Goal: Transaction & Acquisition: Purchase product/service

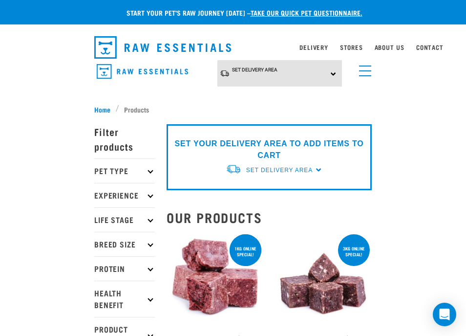
click at [145, 217] on p "Life Stage" at bounding box center [124, 219] width 61 height 24
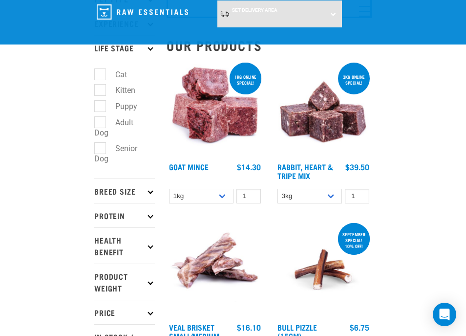
scroll to position [101, 0]
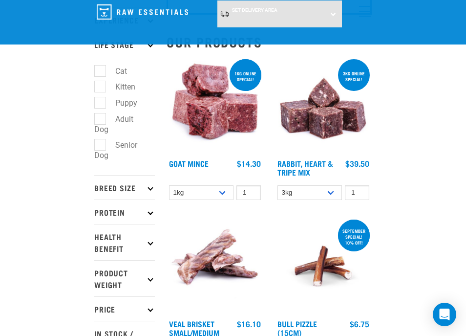
click at [101, 146] on label "Senior Dog" at bounding box center [115, 150] width 43 height 22
click at [101, 146] on input "Senior Dog" at bounding box center [97, 143] width 6 height 6
checkbox input "true"
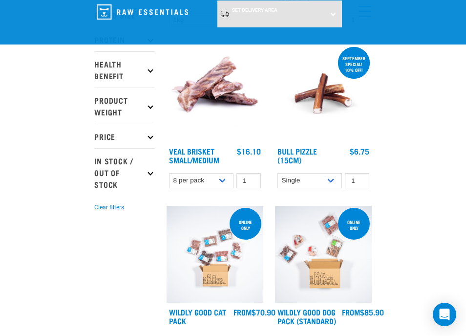
scroll to position [295, 0]
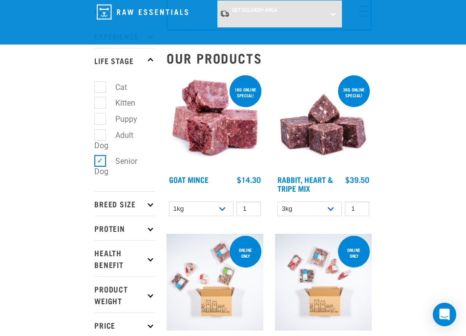
scroll to position [84, 0]
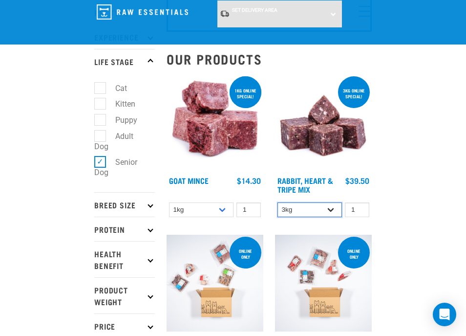
click at [331, 204] on select "3kg 1kg" at bounding box center [309, 209] width 64 height 15
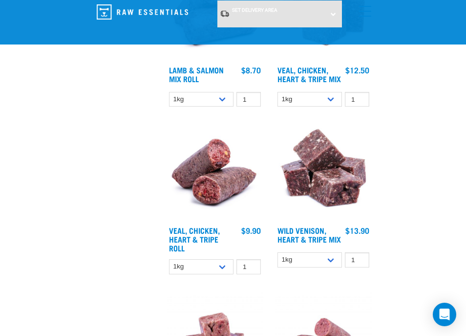
scroll to position [1706, 0]
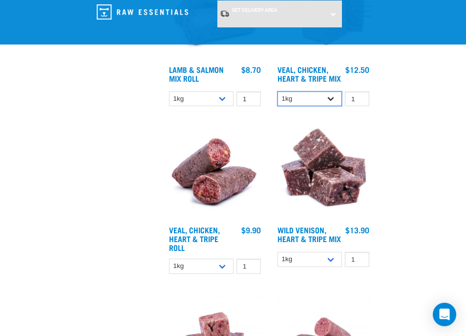
click at [319, 102] on select "1kg 3kg" at bounding box center [309, 98] width 64 height 15
select select "752"
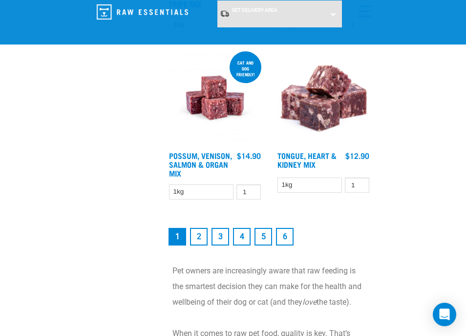
scroll to position [2600, 0]
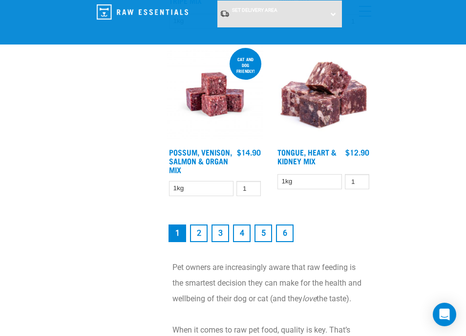
click at [194, 235] on link "2" at bounding box center [199, 233] width 18 height 18
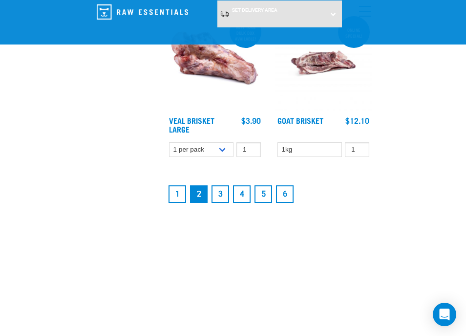
scroll to position [2561, 0]
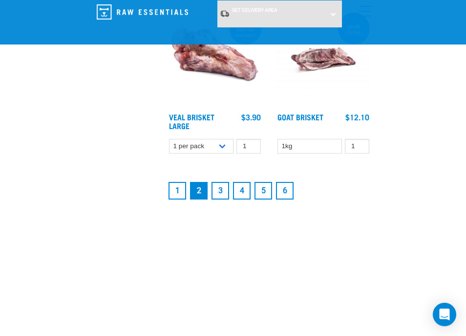
click at [219, 183] on link "3" at bounding box center [220, 191] width 18 height 18
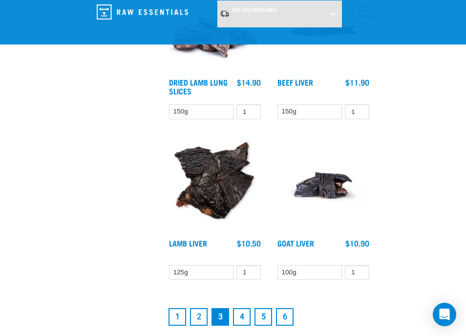
scroll to position [2457, 0]
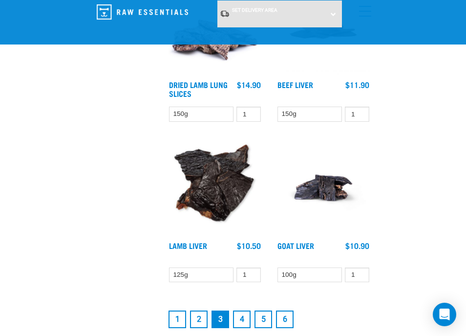
click at [246, 310] on link "4" at bounding box center [242, 319] width 18 height 18
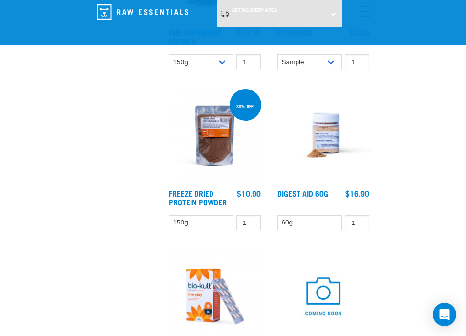
scroll to position [1706, 0]
click at [325, 145] on img at bounding box center [323, 135] width 97 height 97
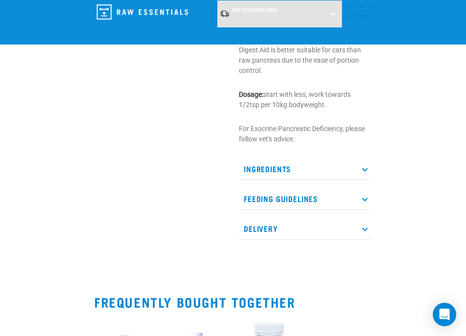
scroll to position [448, 0]
